Goal: Information Seeking & Learning: Compare options

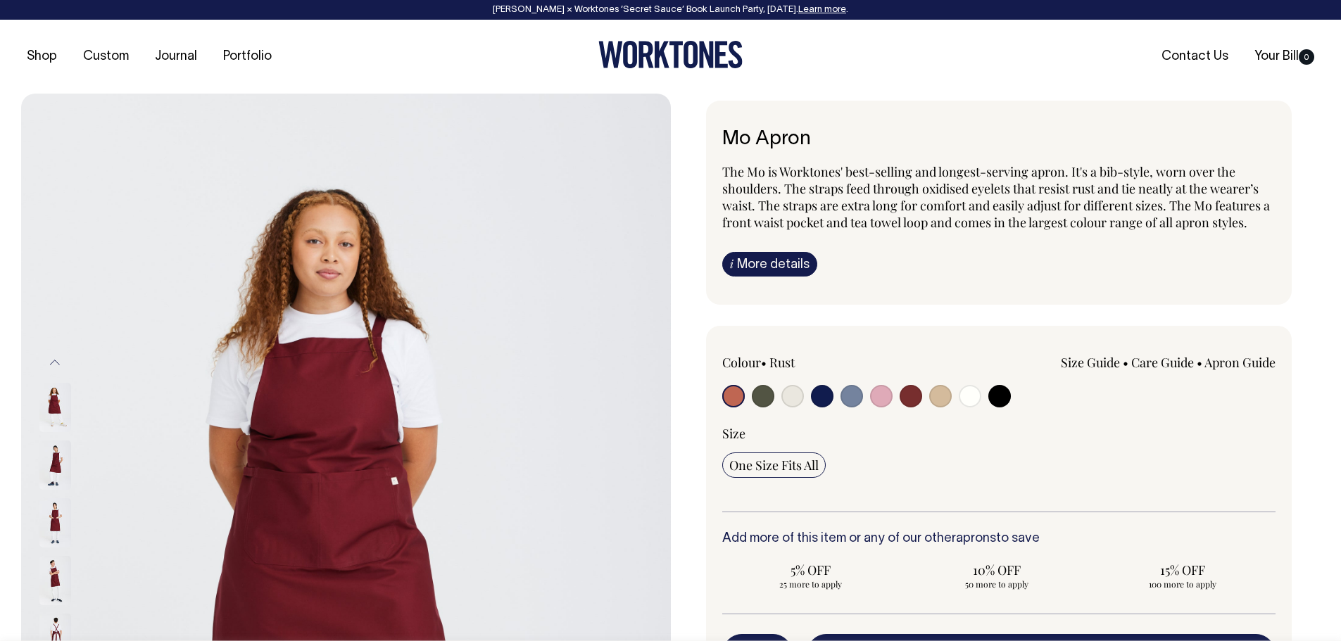
click at [824, 393] on input "radio" at bounding box center [822, 396] width 23 height 23
radio input "true"
select select "Dark Navy"
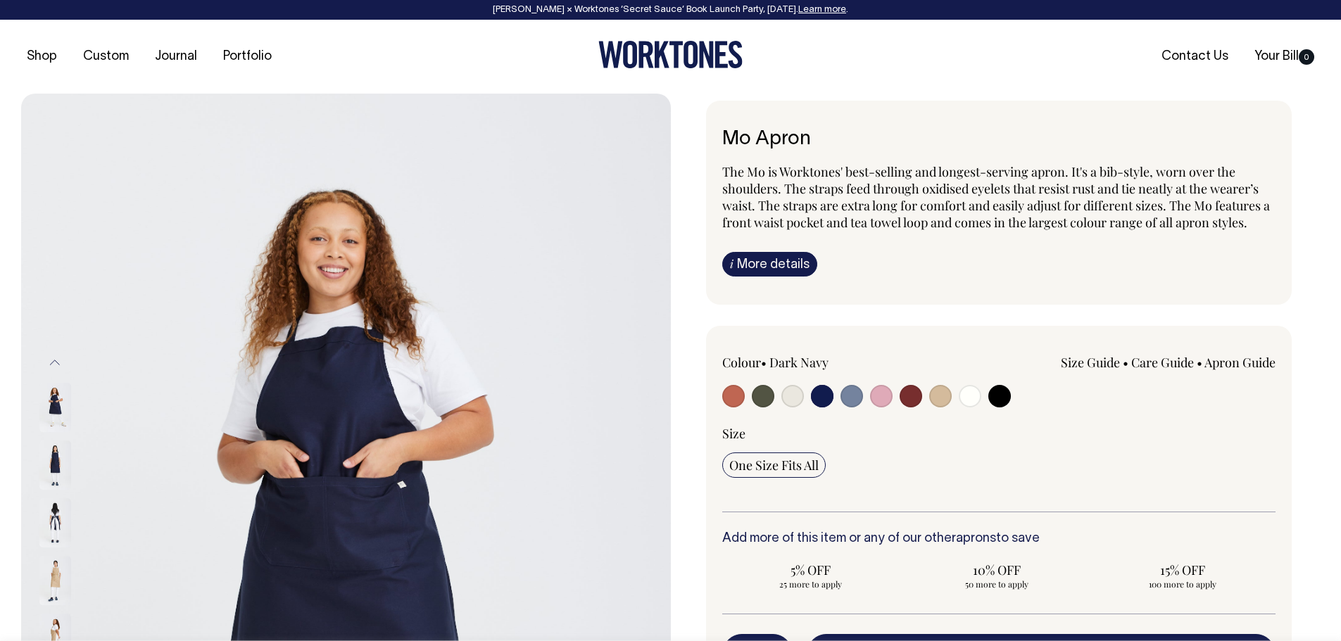
click at [761, 404] on input "radio" at bounding box center [763, 396] width 23 height 23
radio input "true"
select select "Olive"
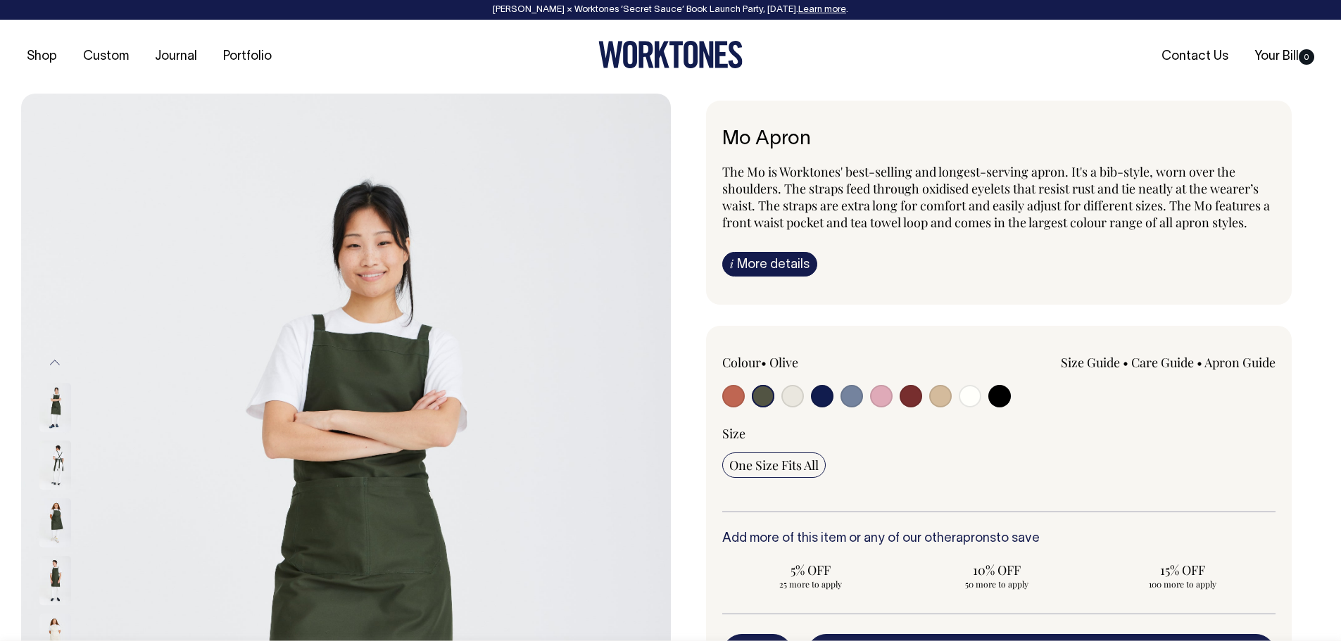
click at [806, 393] on div at bounding box center [833, 398] width 222 height 26
click at [819, 391] on input "radio" at bounding box center [822, 396] width 23 height 23
radio input "true"
select select "Dark Navy"
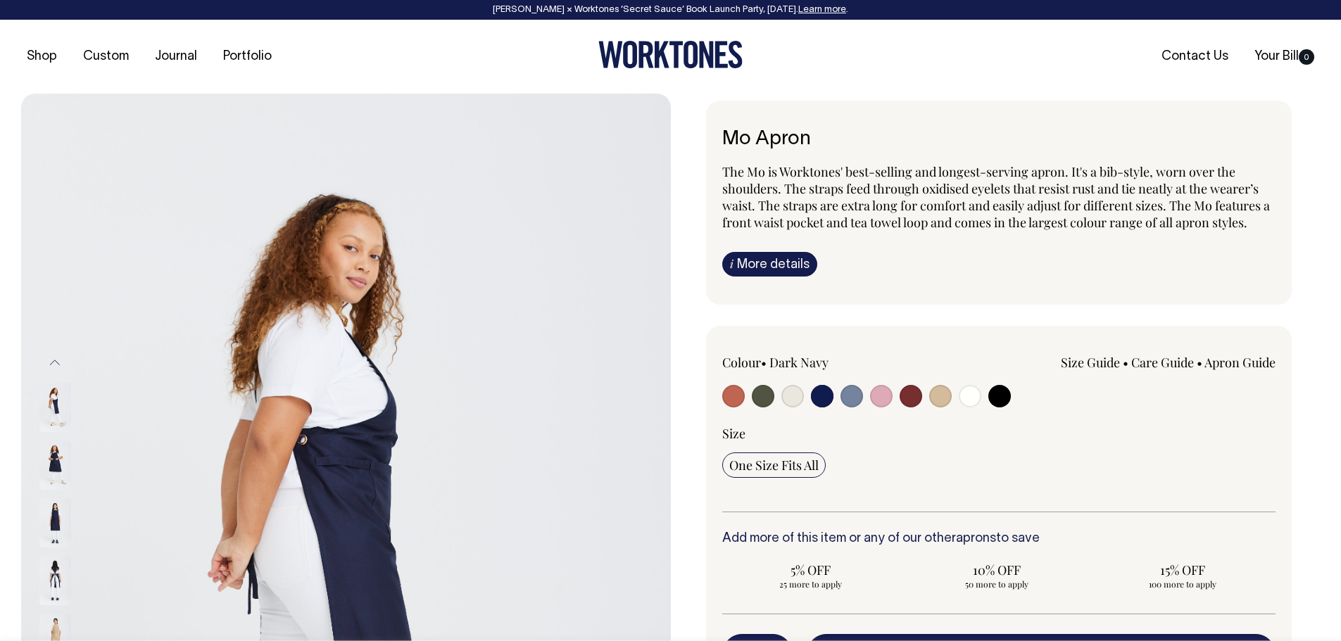
click at [769, 395] on input "radio" at bounding box center [763, 396] width 23 height 23
radio input "true"
select select "Olive"
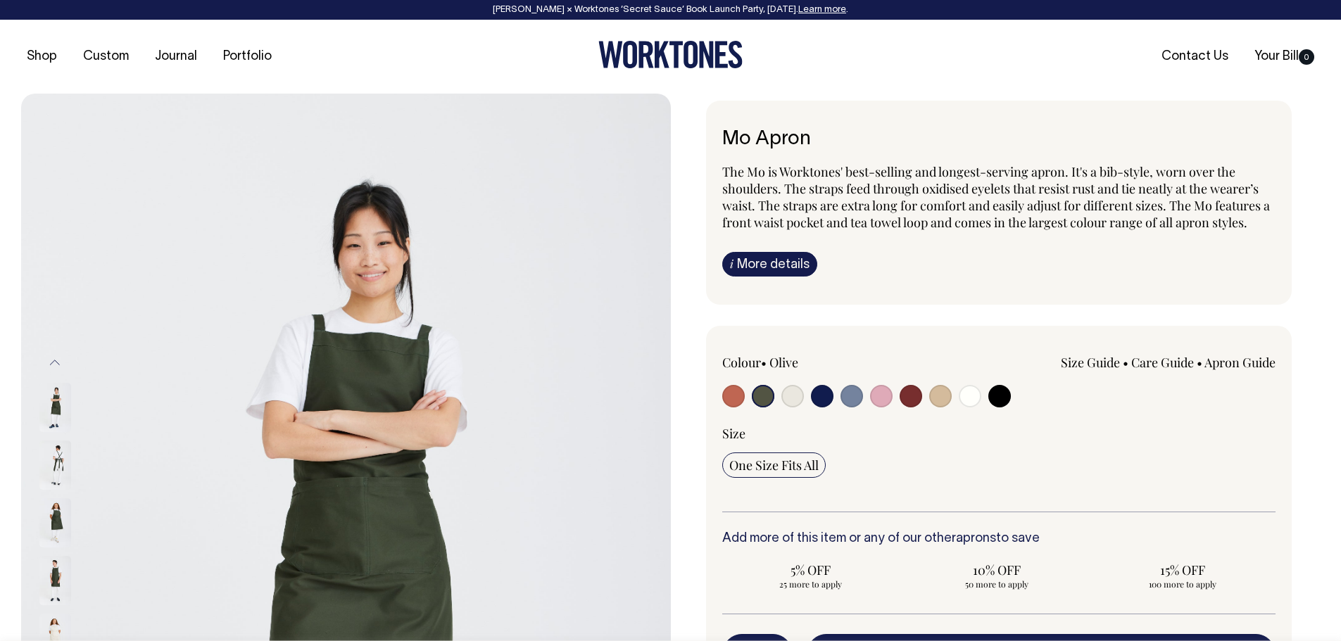
click at [819, 395] on input "radio" at bounding box center [822, 396] width 23 height 23
radio input "true"
select select "Dark Navy"
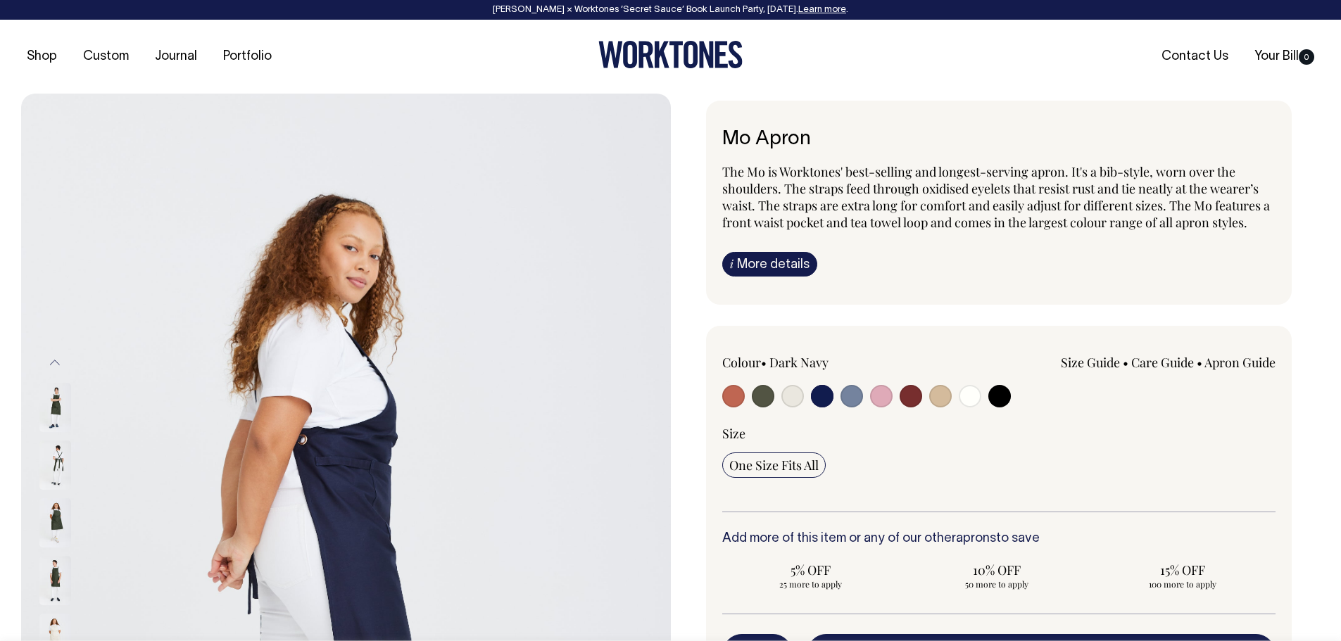
click at [819, 394] on input "radio" at bounding box center [822, 396] width 23 height 23
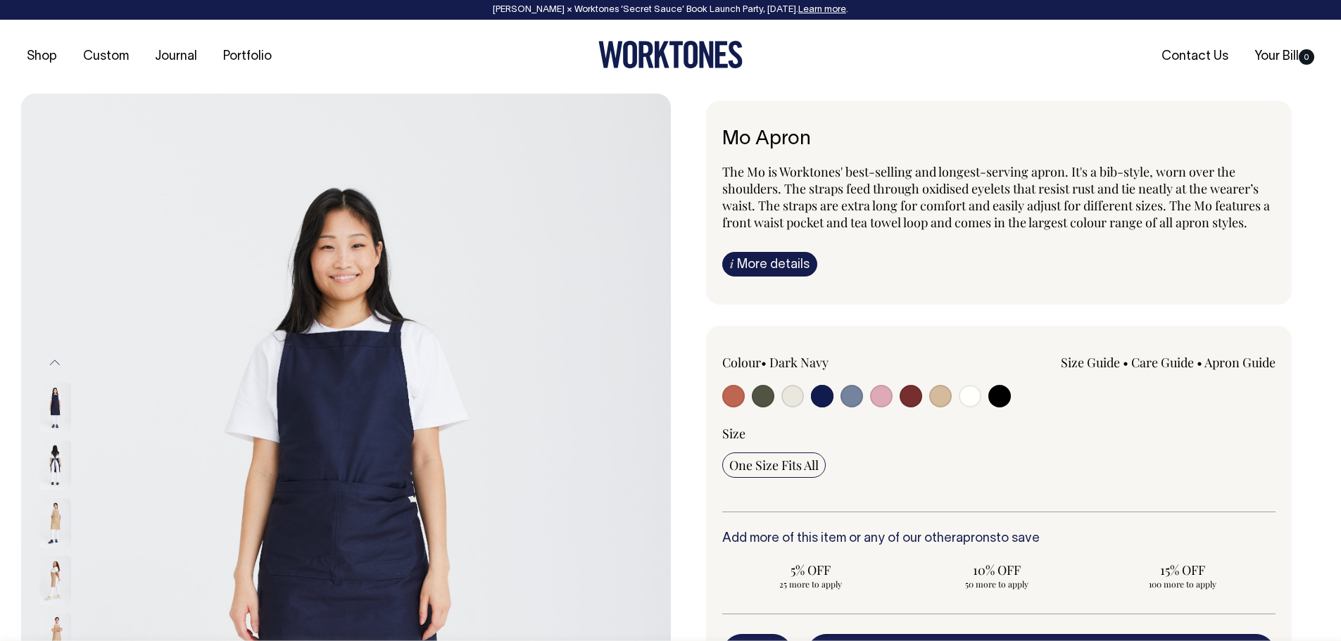
click at [735, 393] on input "radio" at bounding box center [733, 396] width 23 height 23
radio input "true"
select select "Rust"
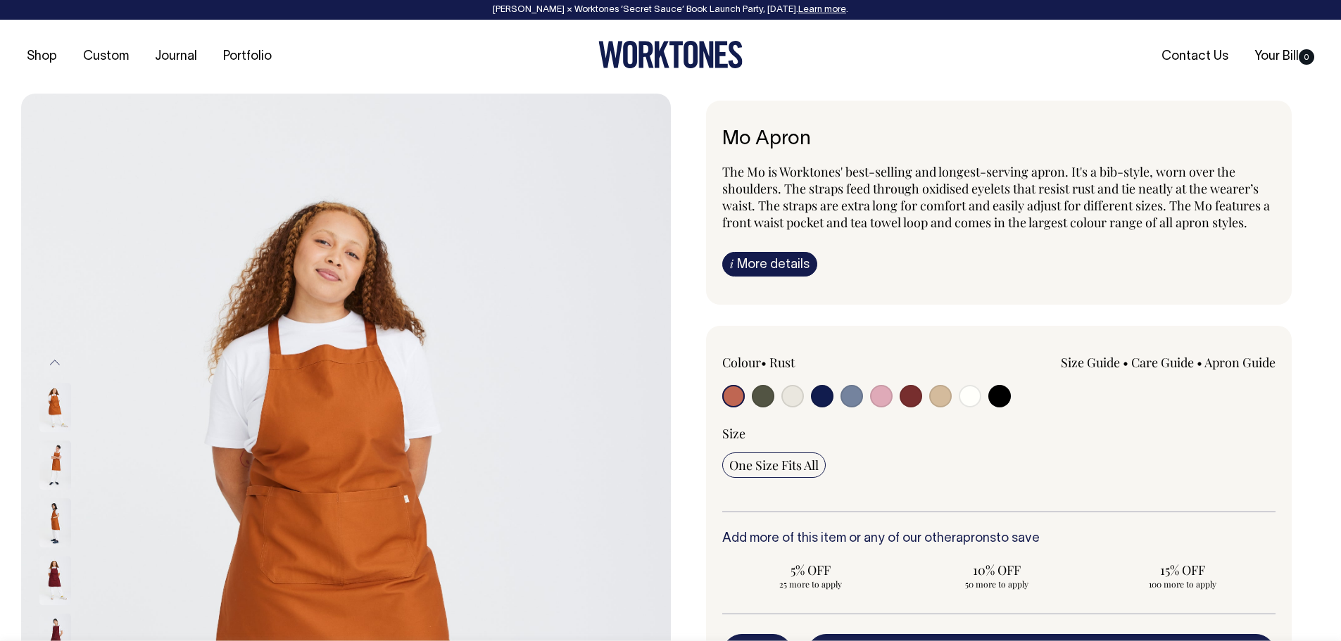
click at [765, 397] on input "radio" at bounding box center [763, 396] width 23 height 23
radio input "true"
select select "Olive"
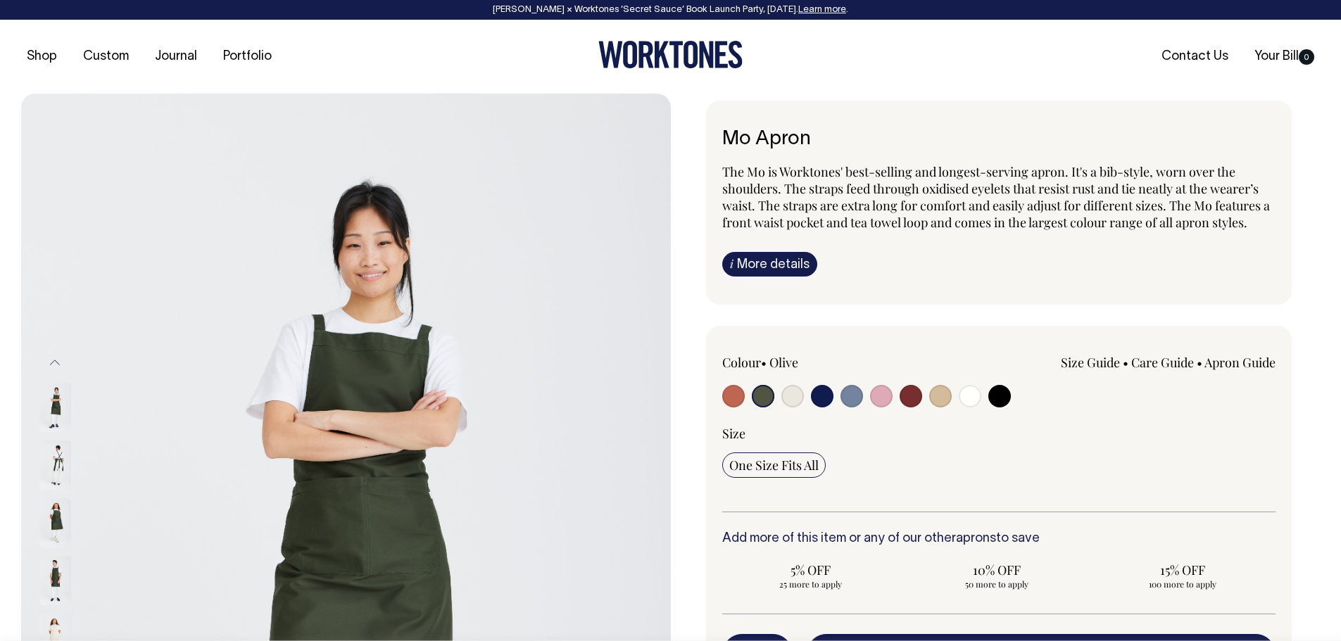
click at [735, 392] on input "radio" at bounding box center [733, 396] width 23 height 23
radio input "true"
select select "Rust"
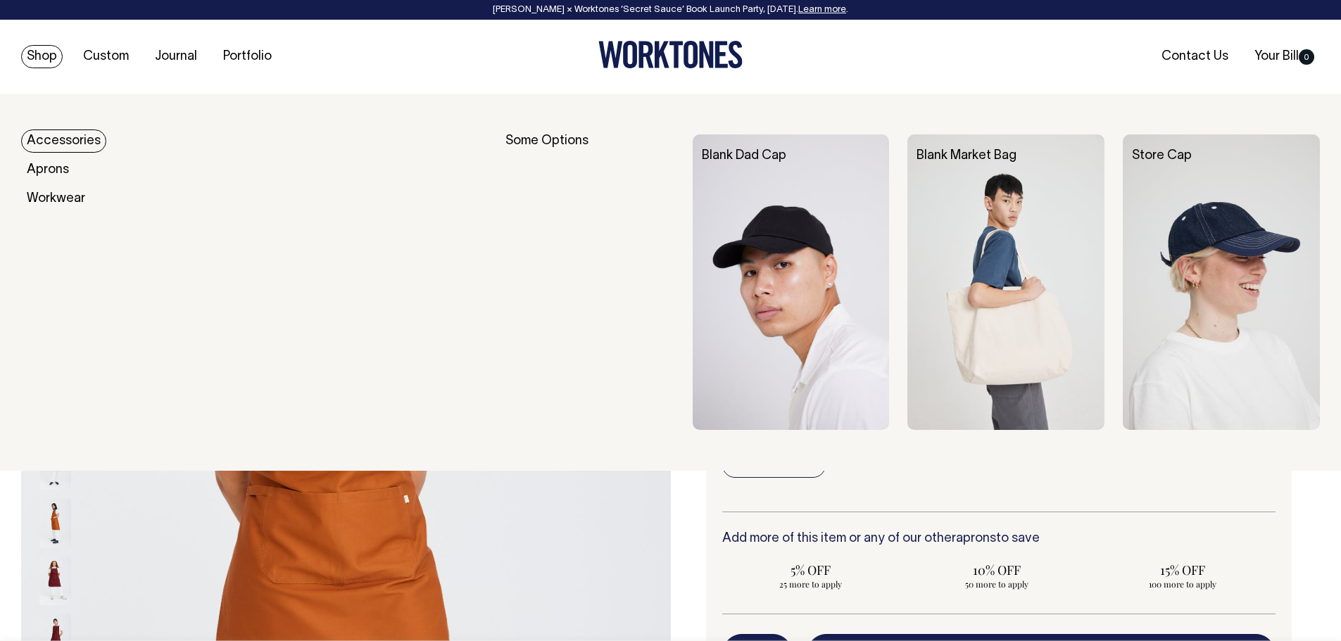
click at [46, 57] on link "Shop" at bounding box center [42, 56] width 42 height 23
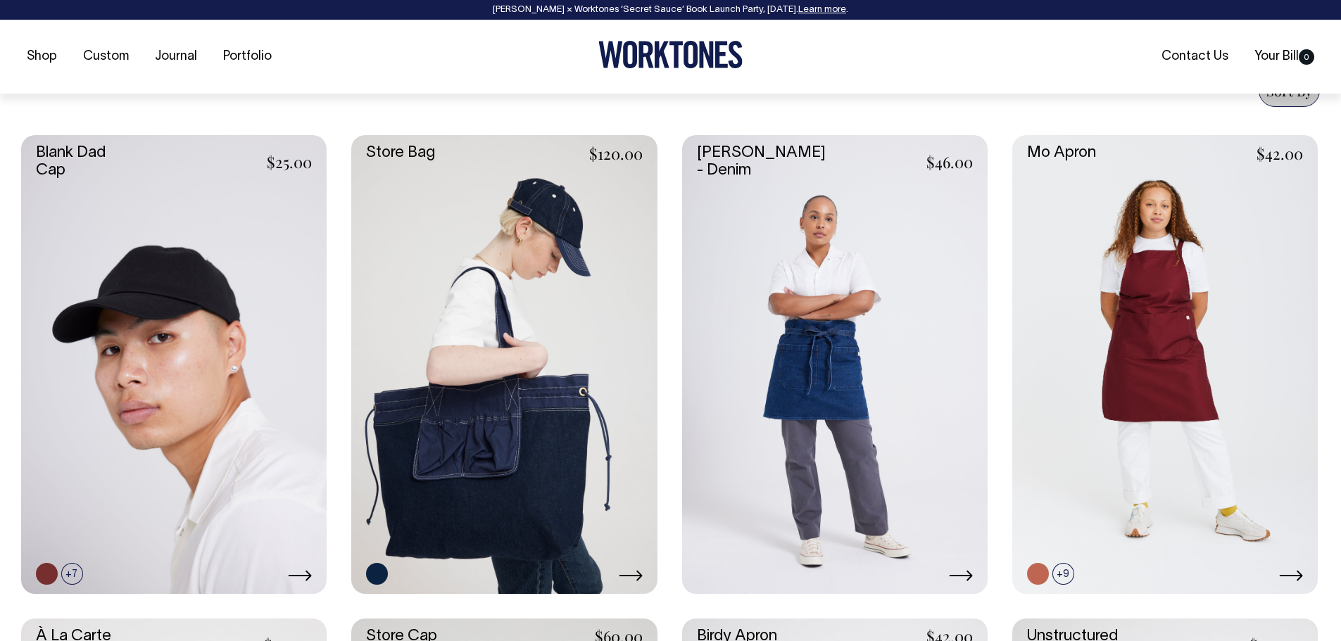
scroll to position [566, 0]
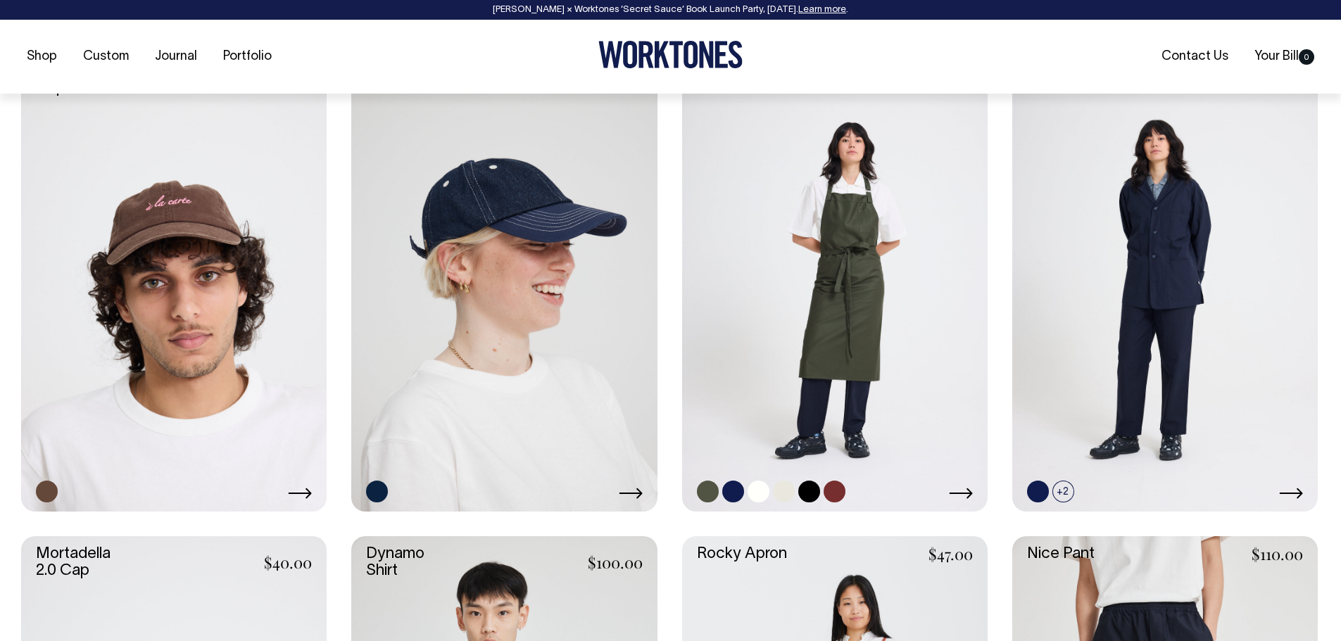
click at [859, 277] on link at bounding box center [834, 282] width 305 height 458
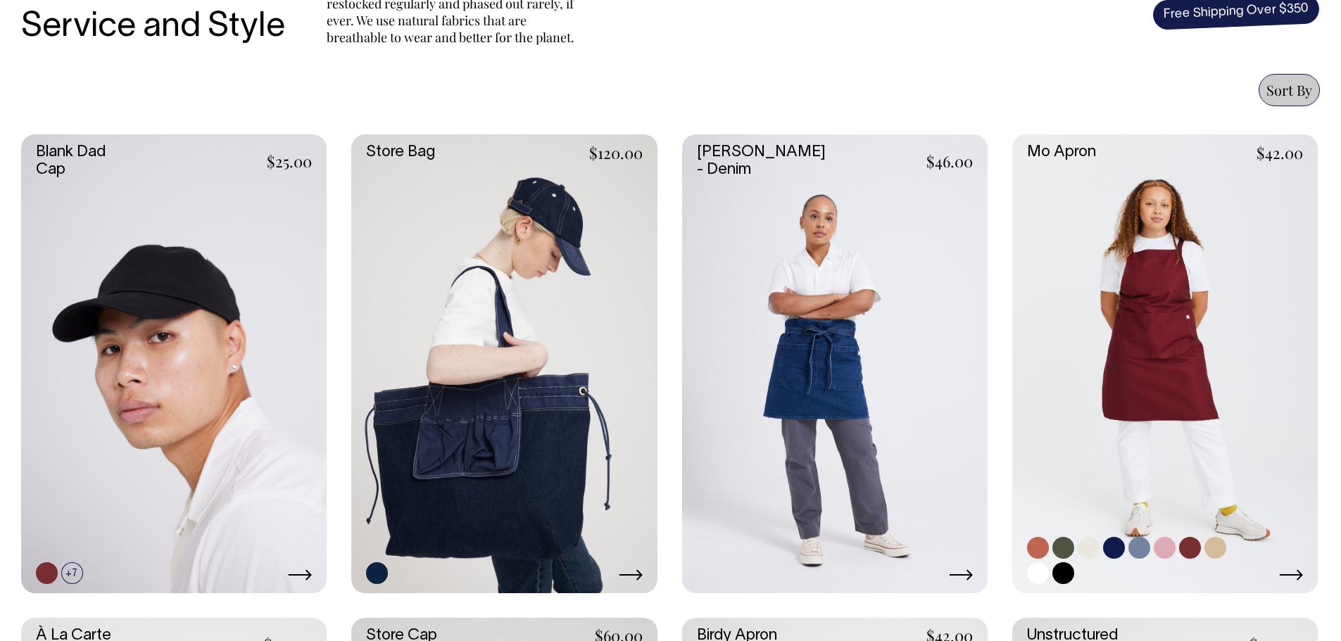
click at [1147, 344] on link at bounding box center [1164, 363] width 305 height 458
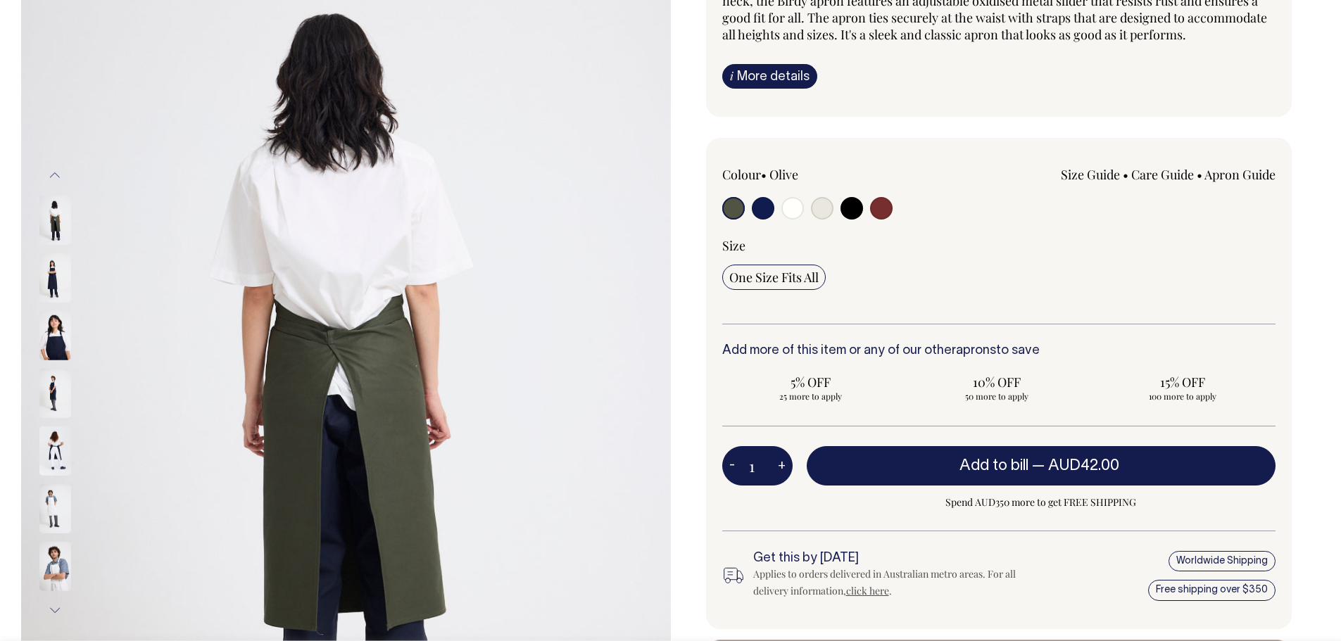
scroll to position [189, 0]
click at [58, 272] on img at bounding box center [55, 276] width 32 height 49
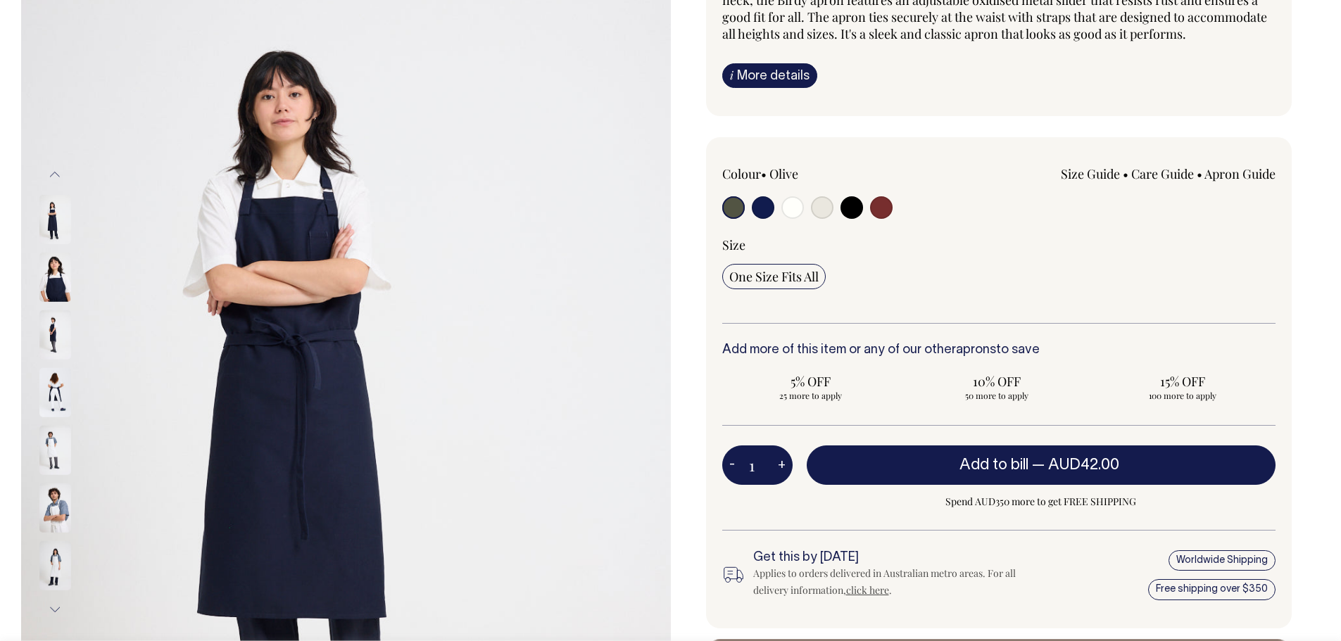
click at [61, 327] on img at bounding box center [55, 334] width 32 height 49
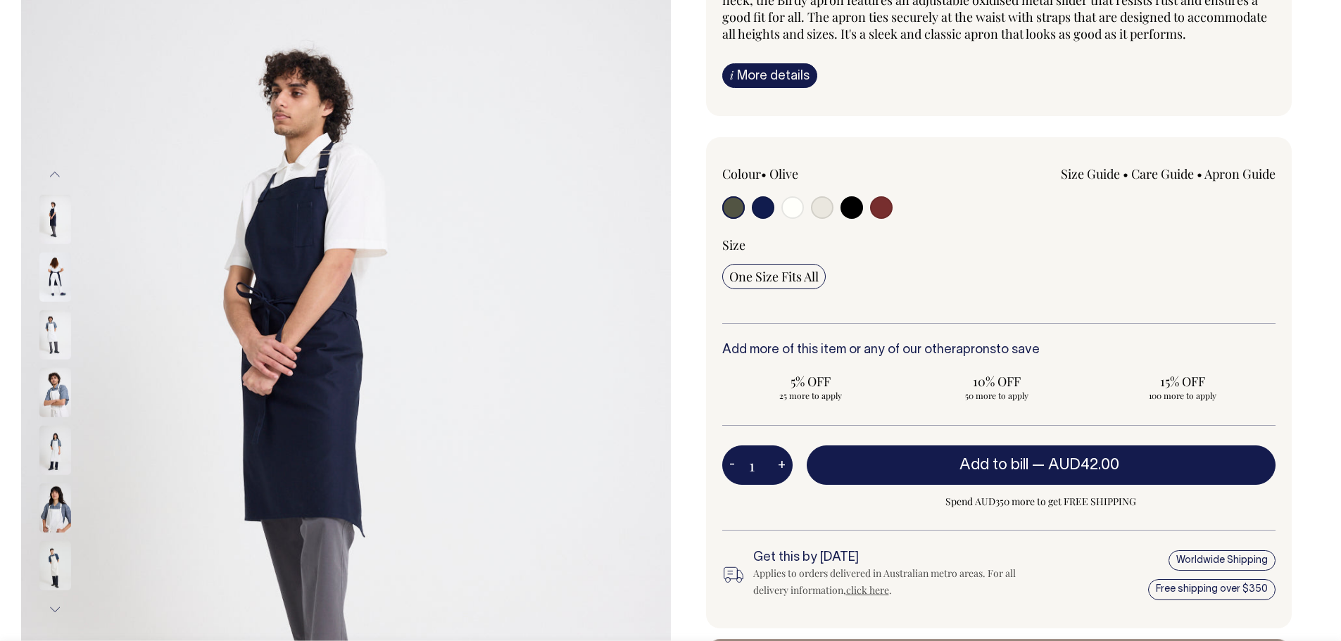
click at [52, 446] on img at bounding box center [55, 449] width 32 height 49
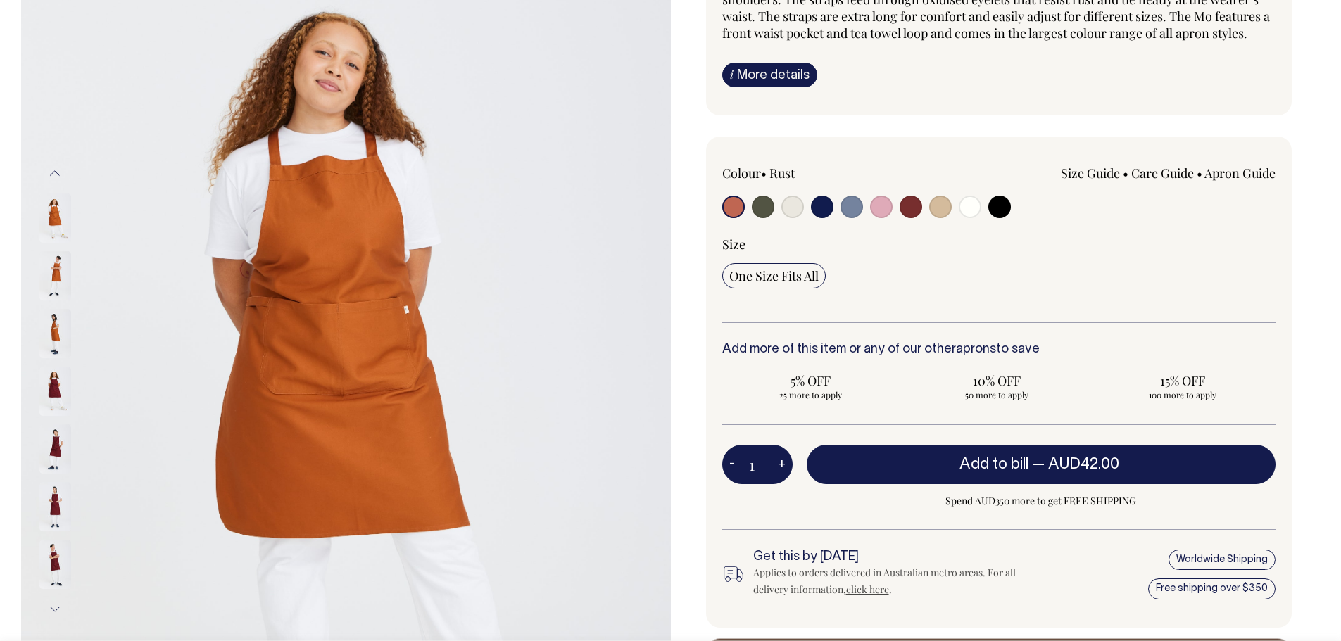
scroll to position [189, 0]
